Goal: Entertainment & Leisure: Consume media (video, audio)

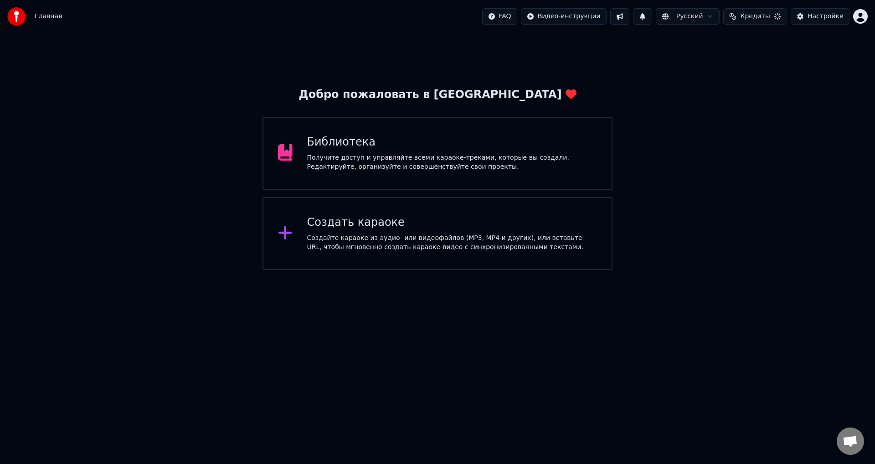
click at [306, 150] on div "Библиотека Получите доступ и управляйте всеми караоке-треками, которые вы созда…" at bounding box center [438, 153] width 350 height 73
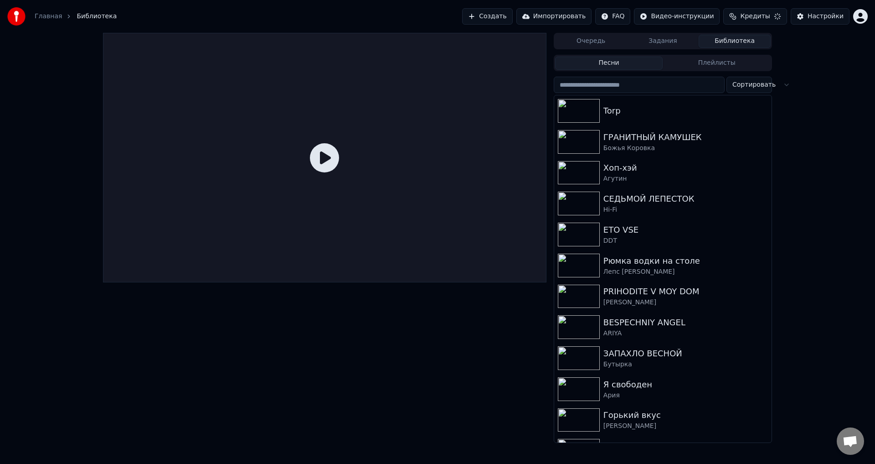
scroll to position [35, 0]
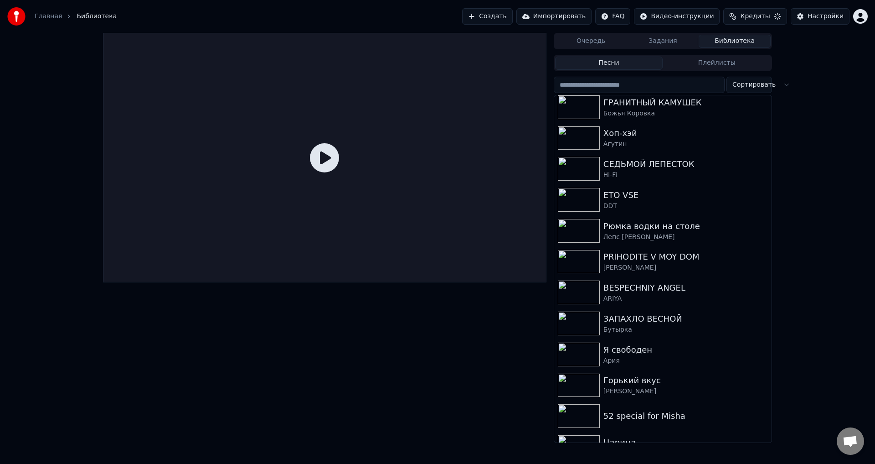
click at [615, 62] on button "Песни" at bounding box center [609, 63] width 108 height 13
click at [714, 63] on button "Плейлисты" at bounding box center [717, 63] width 108 height 13
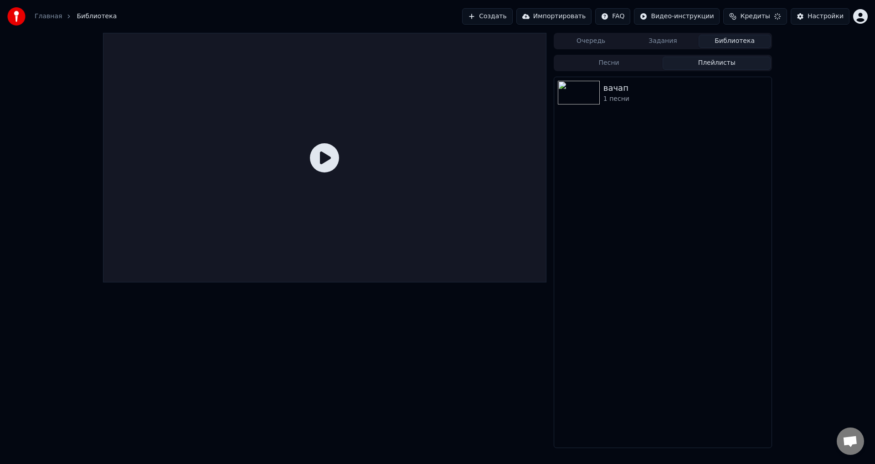
click at [635, 95] on div "1 песни" at bounding box center [686, 98] width 165 height 9
